Goal: Task Accomplishment & Management: Use online tool/utility

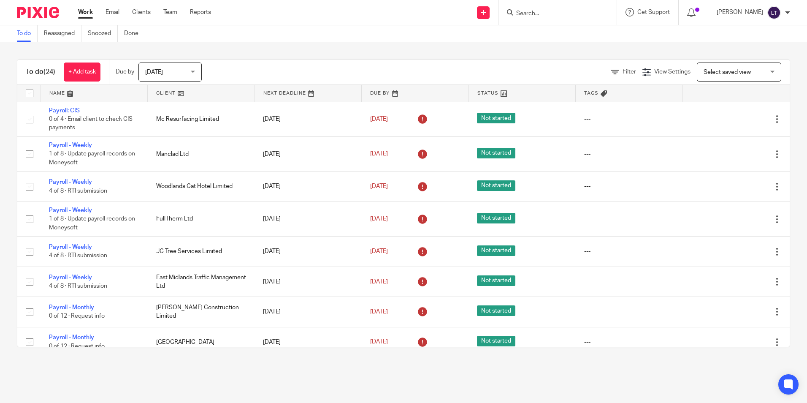
click at [551, 8] on form at bounding box center [560, 12] width 90 height 11
click at [542, 11] on input "Search" at bounding box center [553, 14] width 76 height 8
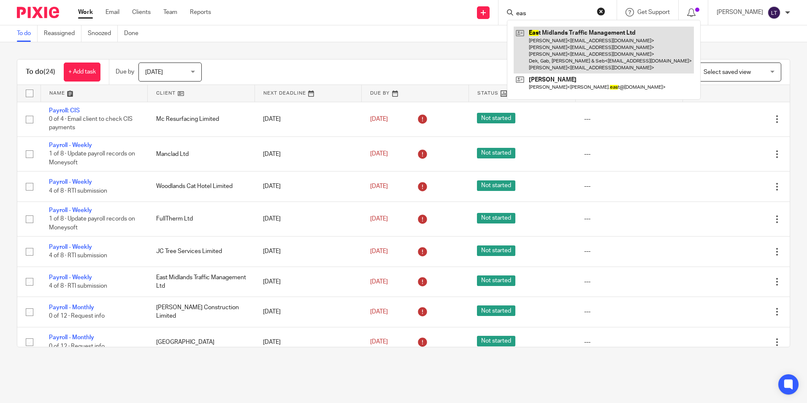
type input "eas"
click at [551, 43] on link at bounding box center [603, 50] width 180 height 47
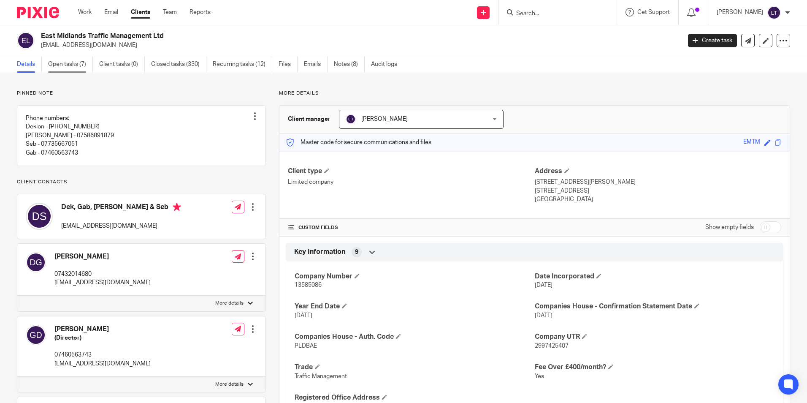
click at [82, 60] on link "Open tasks (7)" at bounding box center [70, 64] width 45 height 16
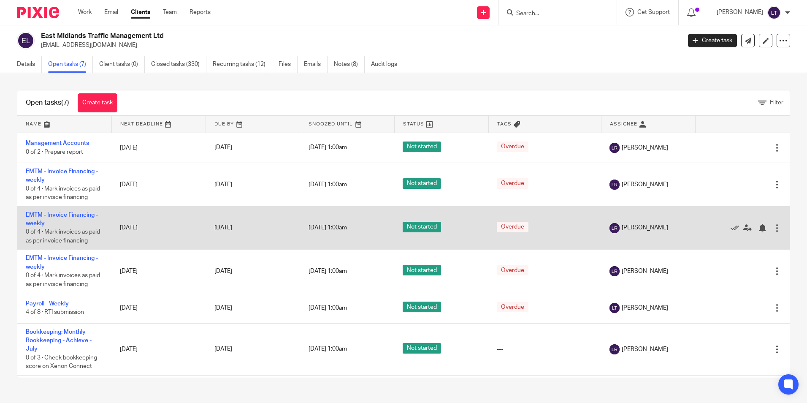
scroll to position [42, 0]
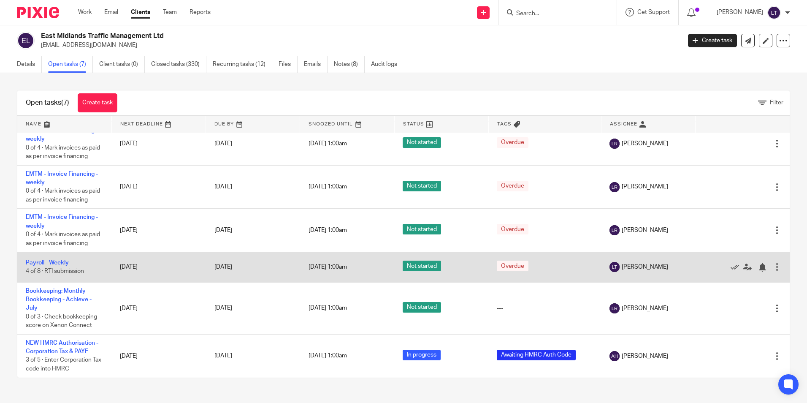
click at [59, 265] on link "Payroll - Weekly" at bounding box center [47, 262] width 43 height 6
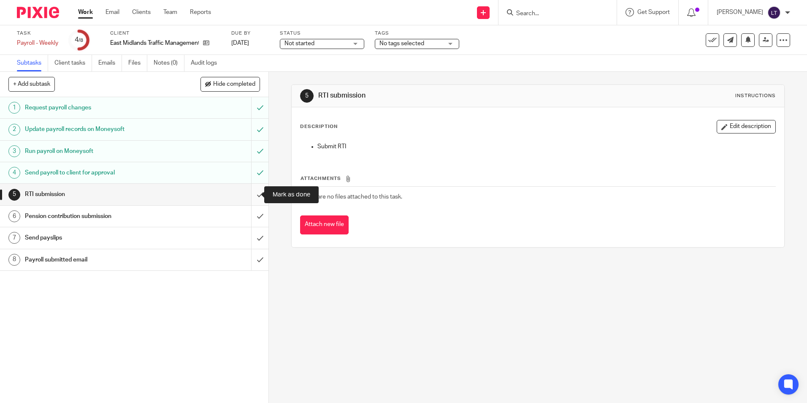
click at [253, 192] on input "submit" at bounding box center [134, 194] width 268 height 21
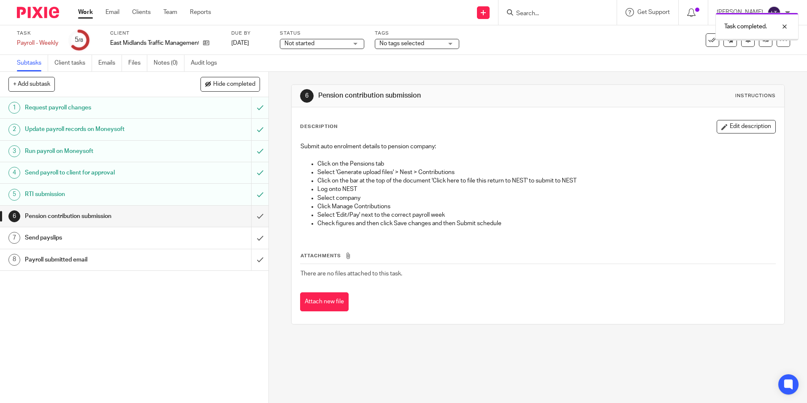
click at [251, 215] on input "submit" at bounding box center [134, 215] width 268 height 21
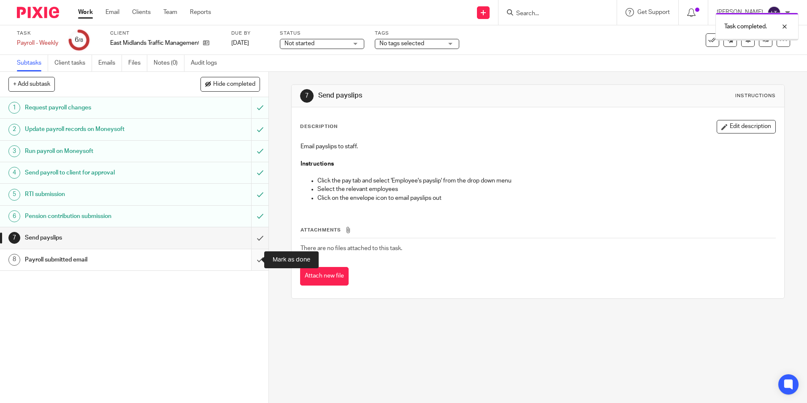
drag, startPoint x: 250, startPoint y: 262, endPoint x: 254, endPoint y: 257, distance: 6.6
click at [250, 262] on input "submit" at bounding box center [134, 259] width 268 height 21
click at [253, 238] on input "submit" at bounding box center [134, 237] width 268 height 21
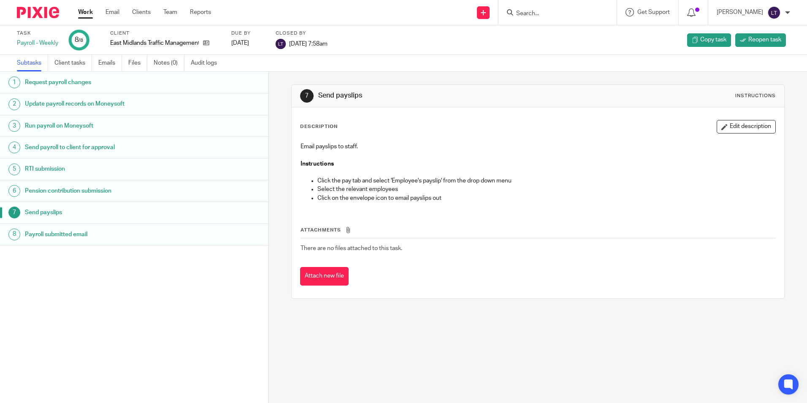
click at [535, 11] on input "Search" at bounding box center [553, 14] width 76 height 8
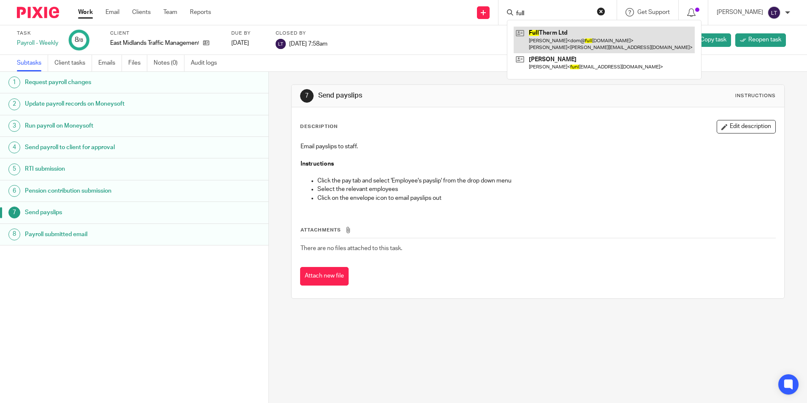
type input "full"
click at [546, 35] on link at bounding box center [603, 40] width 181 height 26
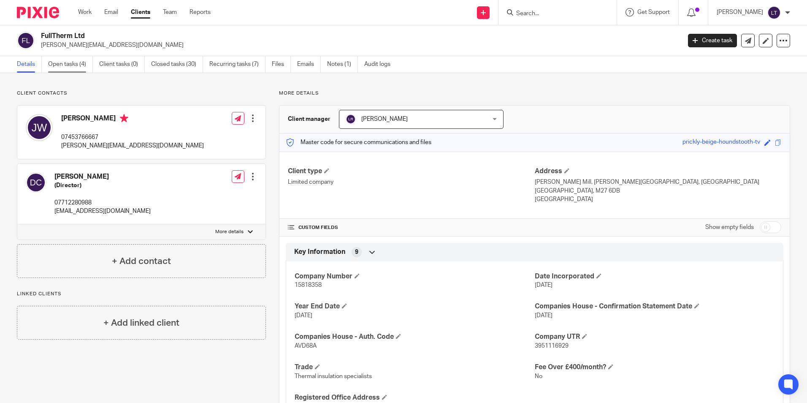
click at [60, 61] on link "Open tasks (4)" at bounding box center [70, 64] width 45 height 16
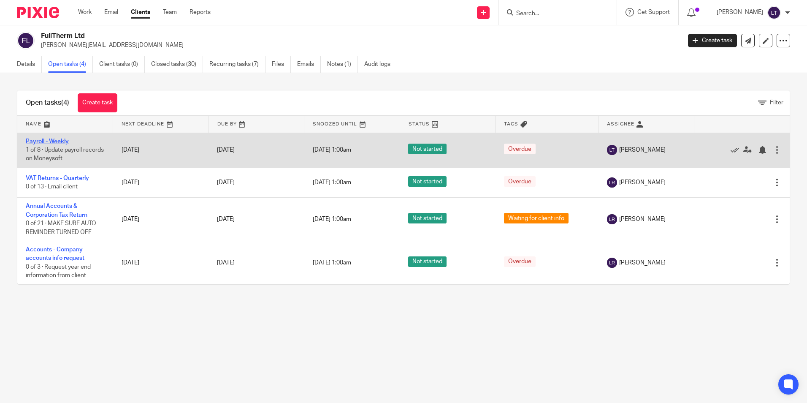
click at [39, 141] on link "Payroll - Weekly" at bounding box center [47, 141] width 43 height 6
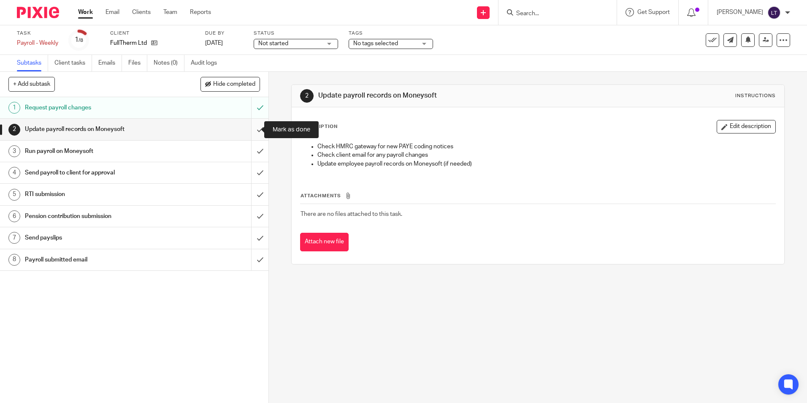
click at [251, 130] on input "submit" at bounding box center [134, 129] width 268 height 21
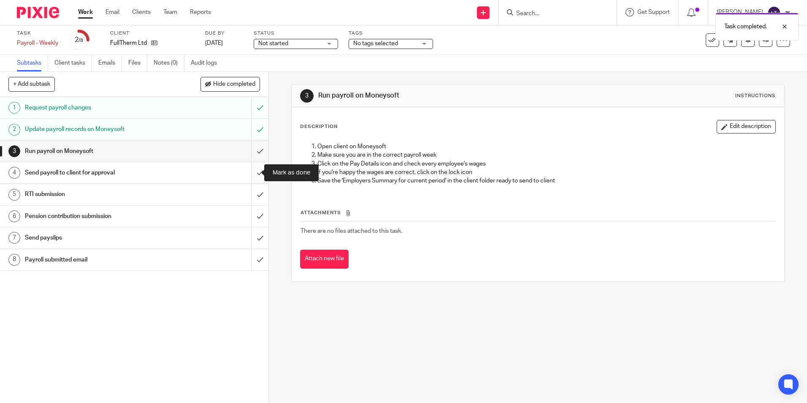
click at [253, 170] on input "submit" at bounding box center [134, 172] width 268 height 21
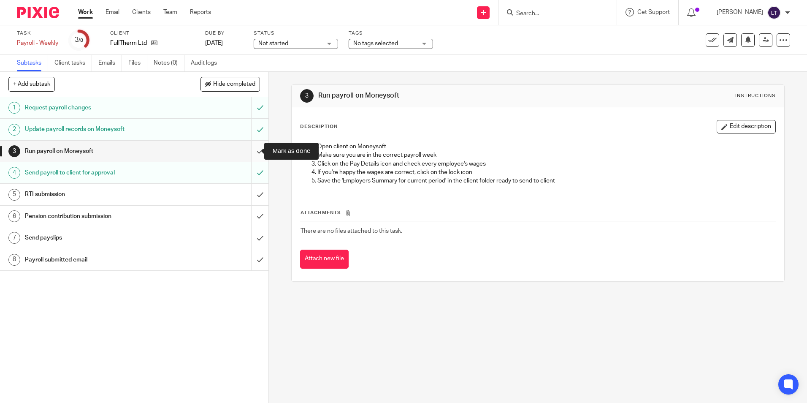
click at [252, 150] on input "submit" at bounding box center [134, 150] width 268 height 21
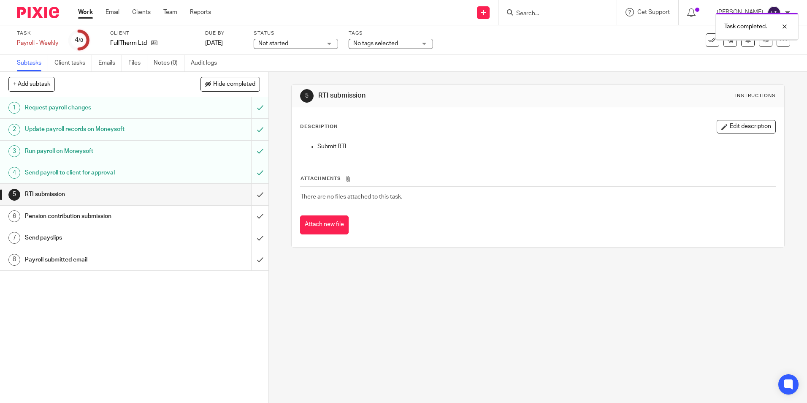
click at [251, 196] on input "submit" at bounding box center [134, 194] width 268 height 21
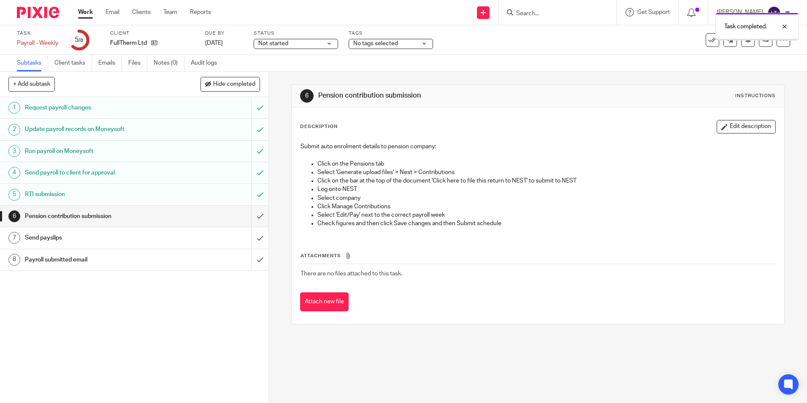
click at [251, 215] on input "submit" at bounding box center [134, 215] width 268 height 21
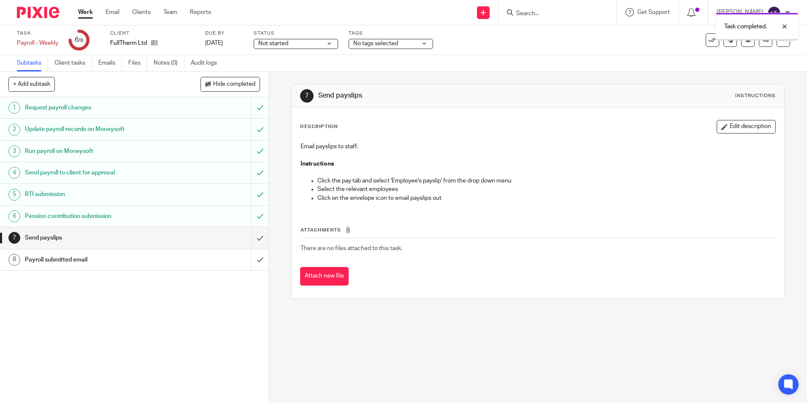
click at [255, 238] on input "submit" at bounding box center [134, 237] width 268 height 21
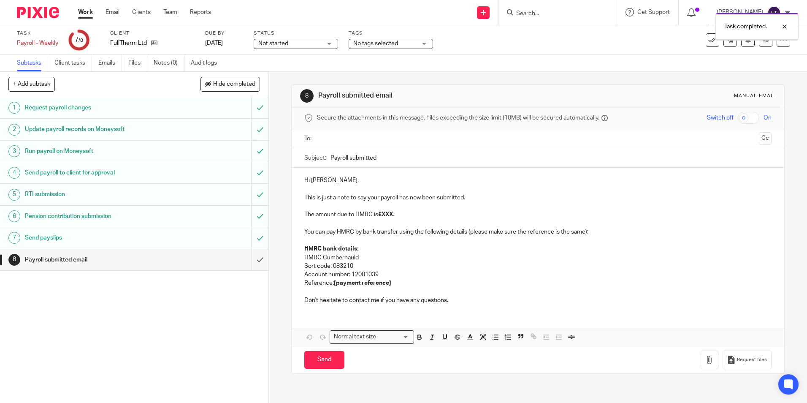
click at [254, 259] on input "submit" at bounding box center [134, 259] width 268 height 21
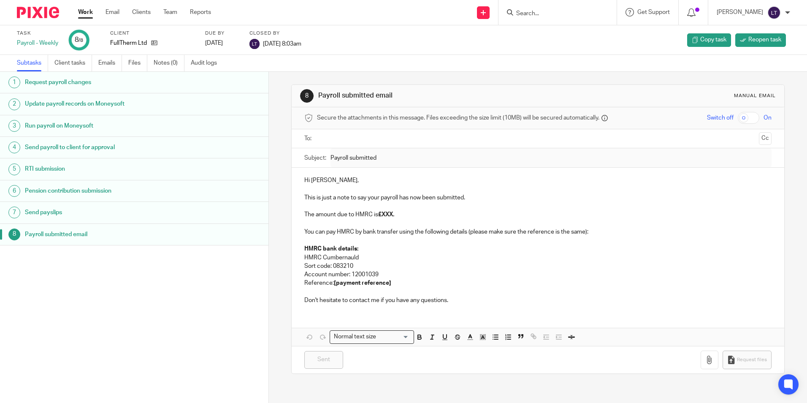
click at [559, 13] on input "Search" at bounding box center [553, 14] width 76 height 8
type input "jc"
click at [575, 32] on link at bounding box center [584, 36] width 143 height 19
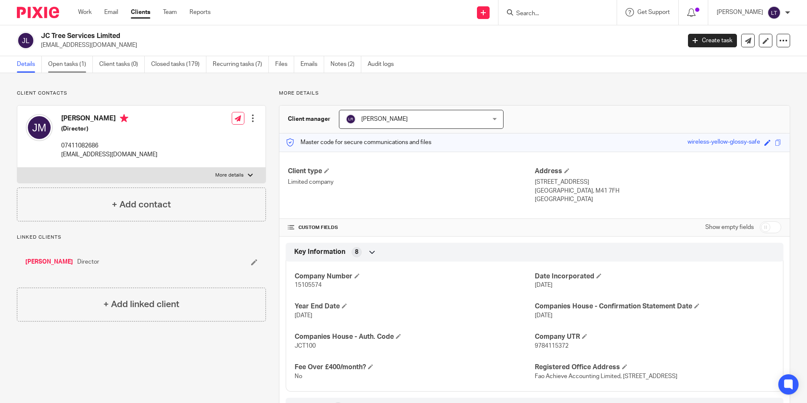
click at [75, 63] on link "Open tasks (1)" at bounding box center [70, 64] width 45 height 16
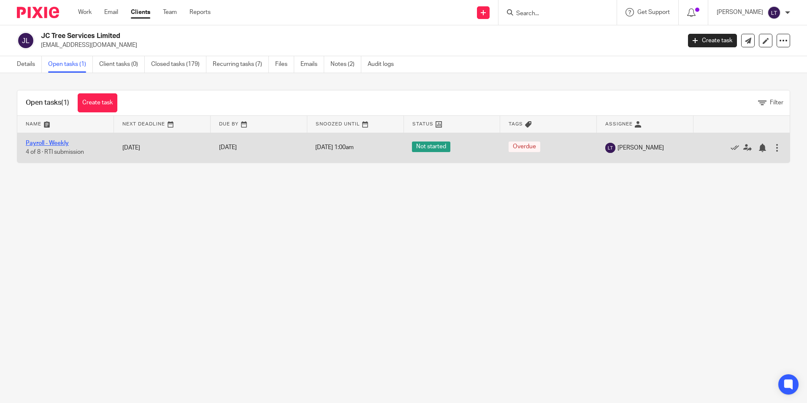
click at [60, 143] on link "Payroll - Weekly" at bounding box center [47, 143] width 43 height 6
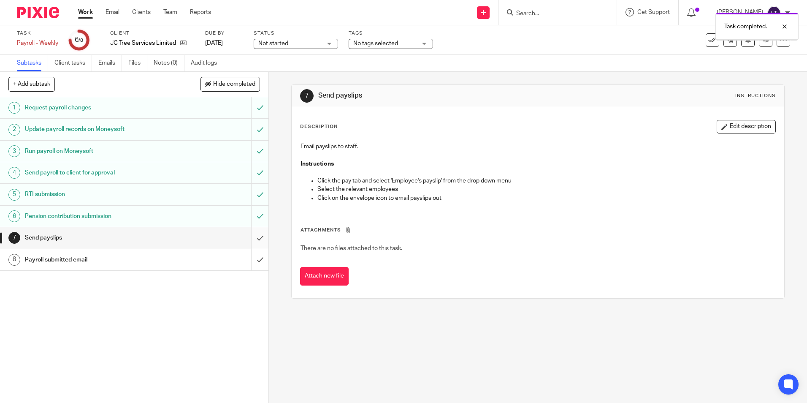
drag, startPoint x: 0, startPoint y: 0, endPoint x: 251, endPoint y: 240, distance: 347.4
click at [251, 237] on input "submit" at bounding box center [134, 237] width 268 height 21
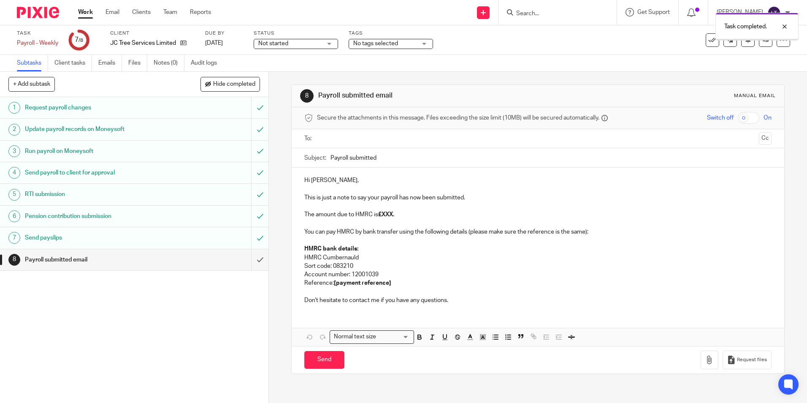
click at [251, 260] on input "submit" at bounding box center [134, 259] width 268 height 21
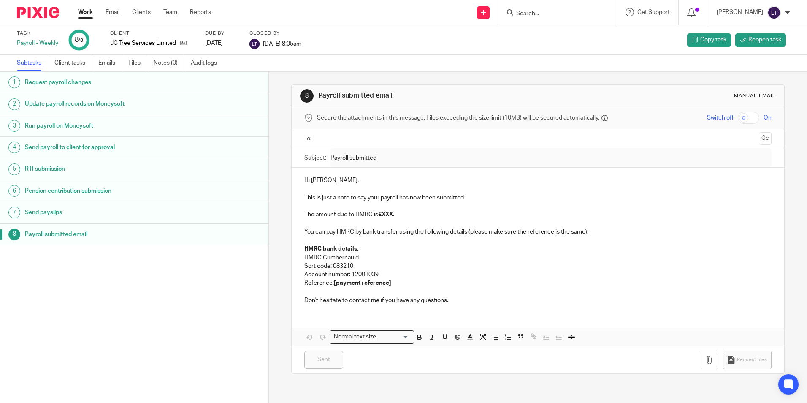
click at [554, 14] on input "Search" at bounding box center [553, 14] width 76 height 8
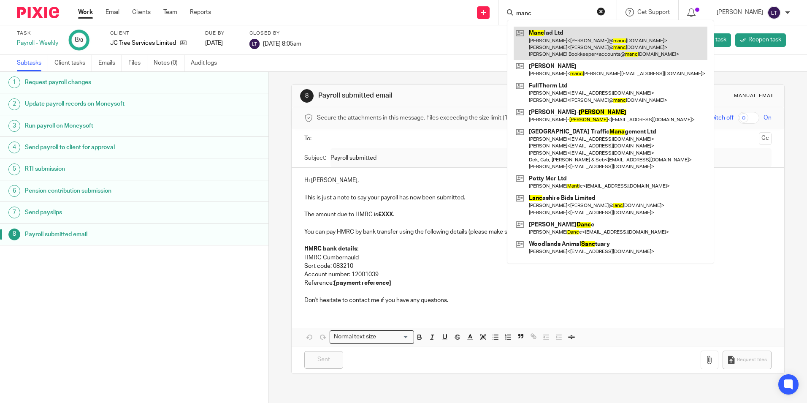
type input "manc"
click at [560, 35] on link at bounding box center [610, 43] width 194 height 33
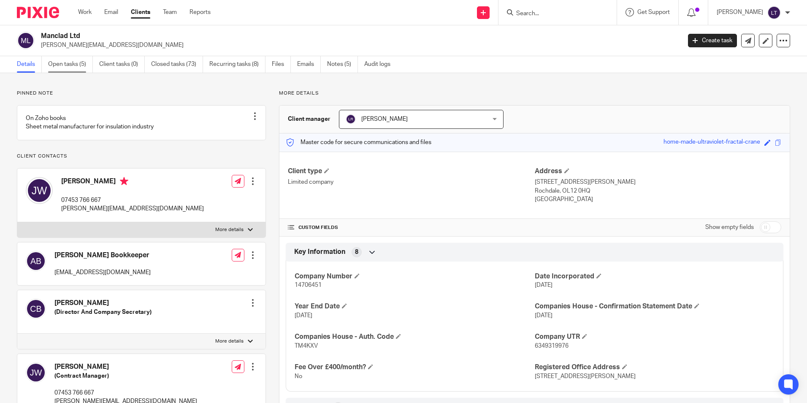
click at [71, 67] on link "Open tasks (5)" at bounding box center [70, 64] width 45 height 16
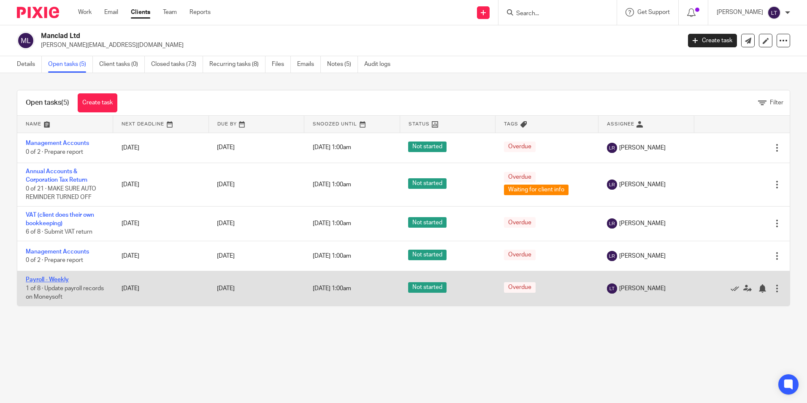
click at [41, 281] on link "Payroll - Weekly" at bounding box center [47, 279] width 43 height 6
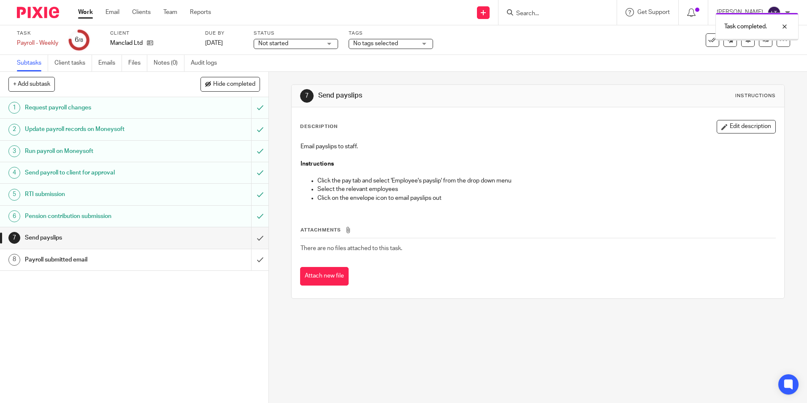
click at [253, 237] on input "submit" at bounding box center [134, 237] width 268 height 21
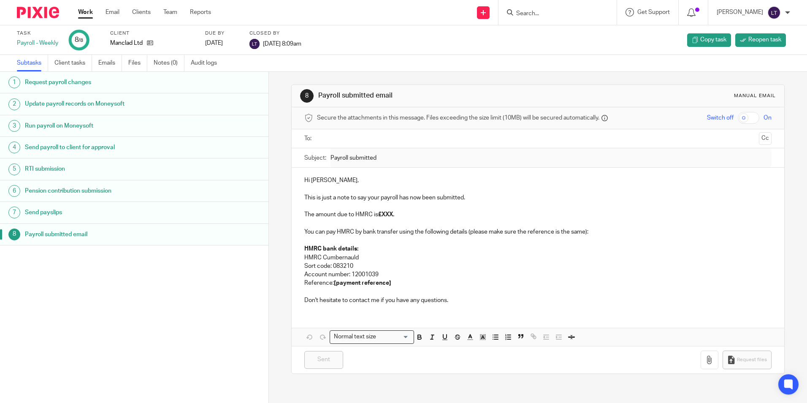
click at [542, 15] on input "Search" at bounding box center [553, 14] width 76 height 8
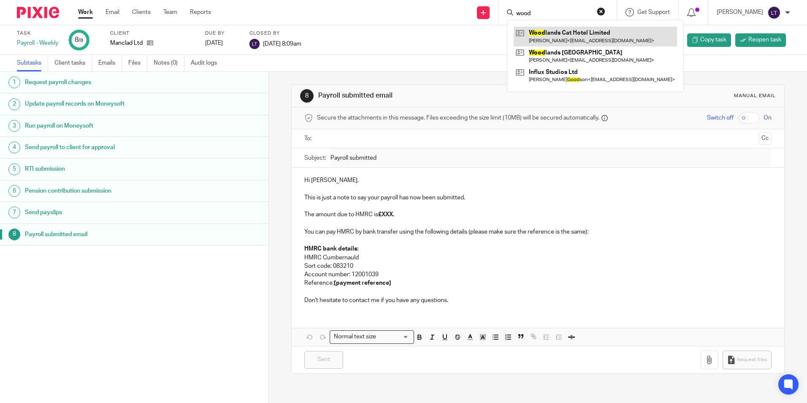
type input "wood"
click at [584, 35] on link at bounding box center [594, 36] width 163 height 19
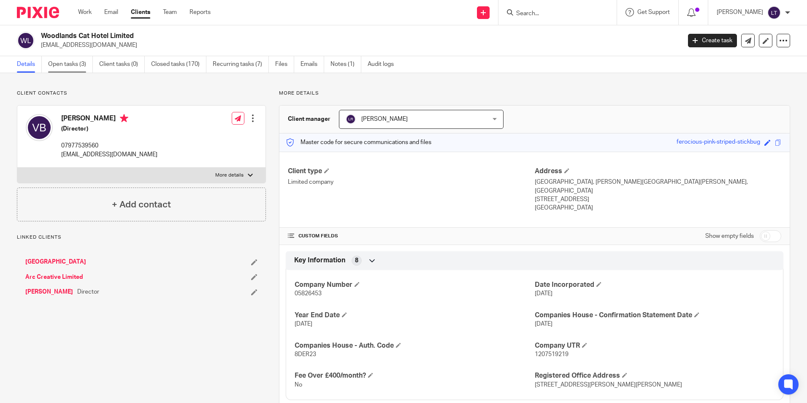
click at [65, 64] on link "Open tasks (3)" at bounding box center [70, 64] width 45 height 16
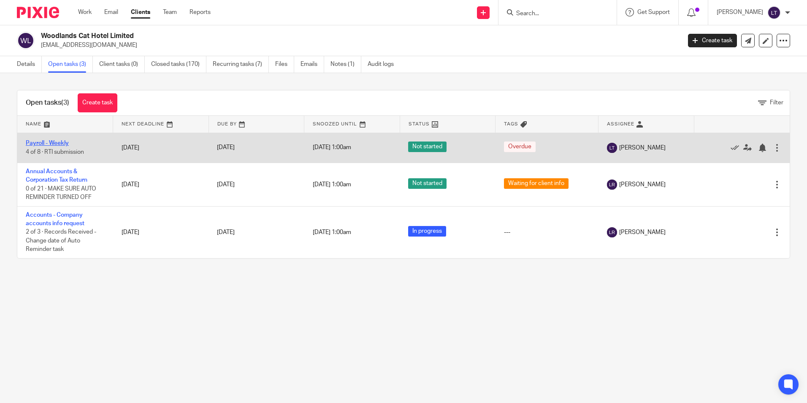
click at [58, 142] on link "Payroll - Weekly" at bounding box center [47, 143] width 43 height 6
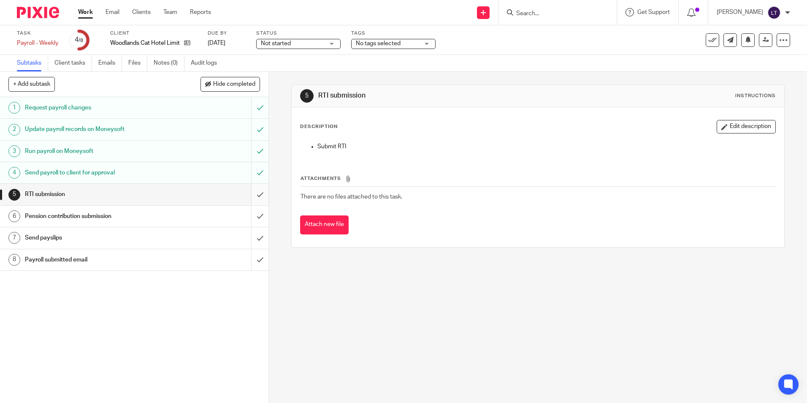
click at [256, 192] on input "submit" at bounding box center [134, 194] width 268 height 21
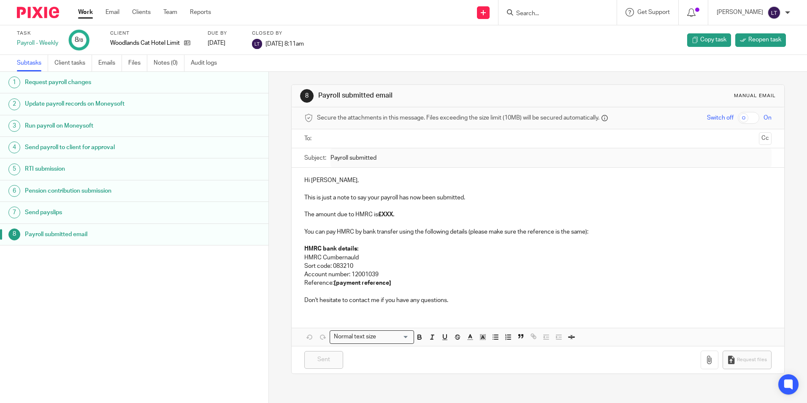
click at [536, 12] on input "Search" at bounding box center [553, 14] width 76 height 8
click at [554, 14] on input "Search" at bounding box center [553, 14] width 76 height 8
type input "b"
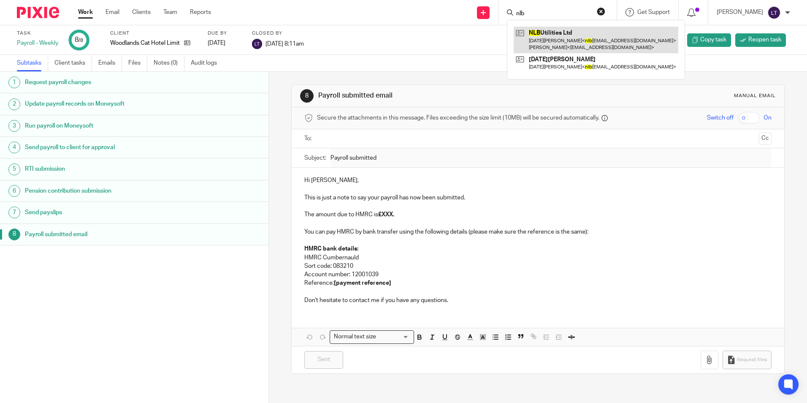
type input "nlb"
click at [567, 34] on link at bounding box center [595, 40] width 165 height 26
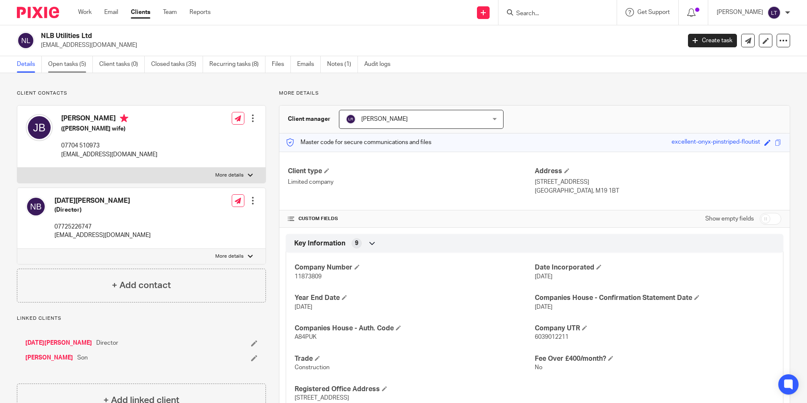
click at [68, 66] on link "Open tasks (5)" at bounding box center [70, 64] width 45 height 16
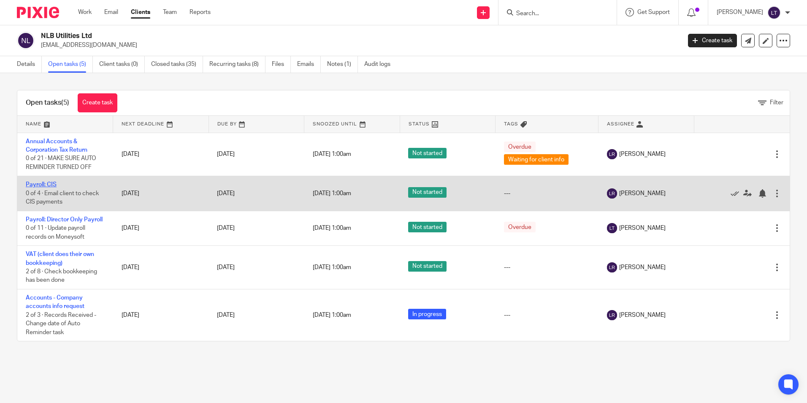
click at [49, 182] on link "Payroll: CIS" at bounding box center [41, 184] width 31 height 6
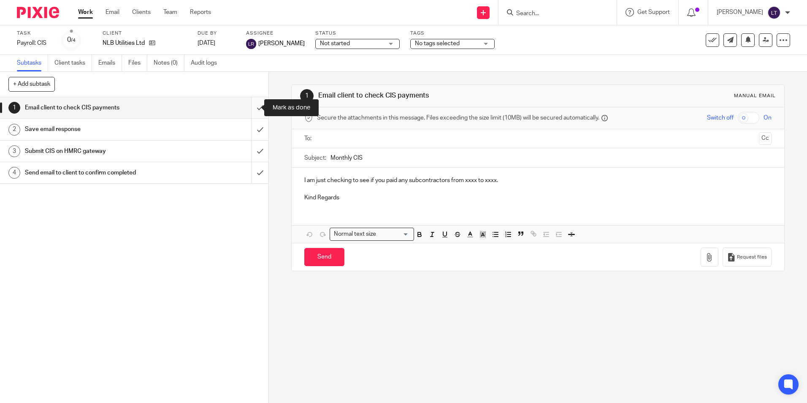
click at [250, 108] on input "submit" at bounding box center [134, 107] width 268 height 21
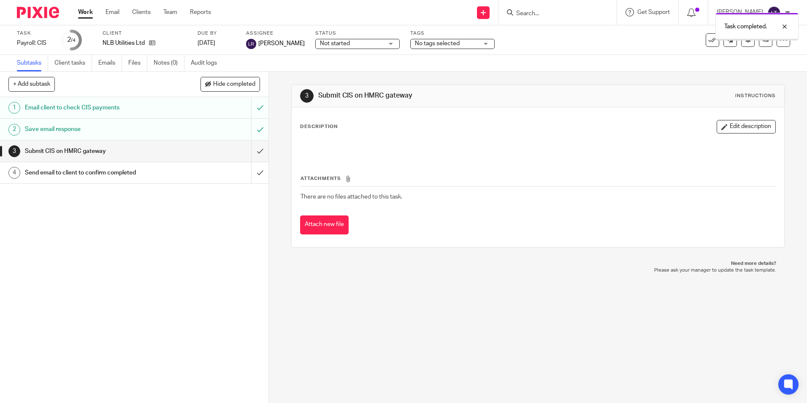
click at [251, 152] on input "submit" at bounding box center [134, 150] width 268 height 21
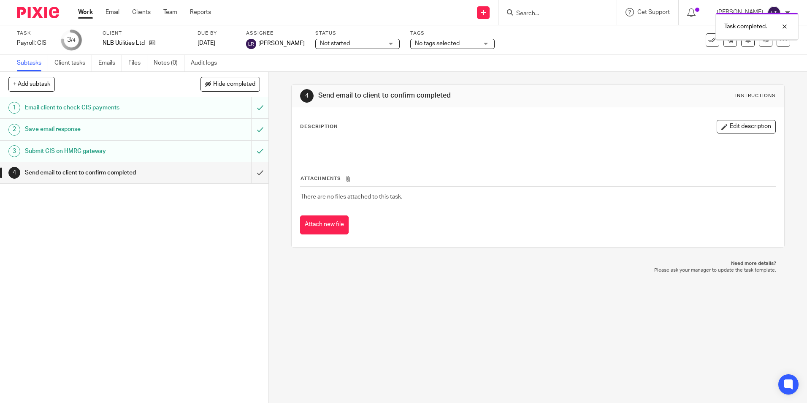
click at [252, 173] on input "submit" at bounding box center [134, 172] width 268 height 21
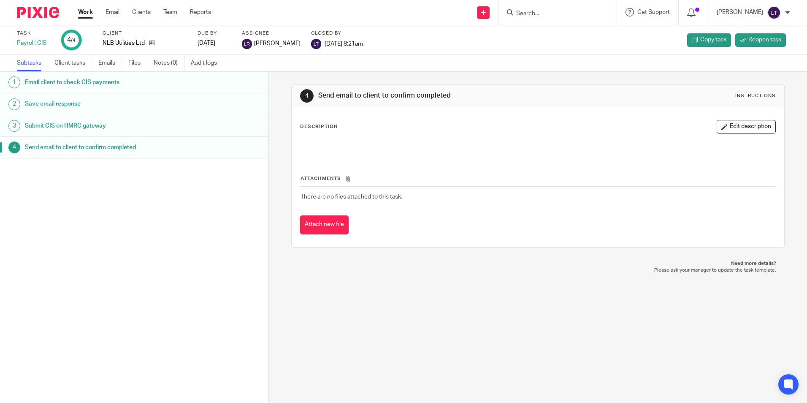
click at [41, 14] on img at bounding box center [38, 12] width 42 height 11
